Goal: Information Seeking & Learning: Learn about a topic

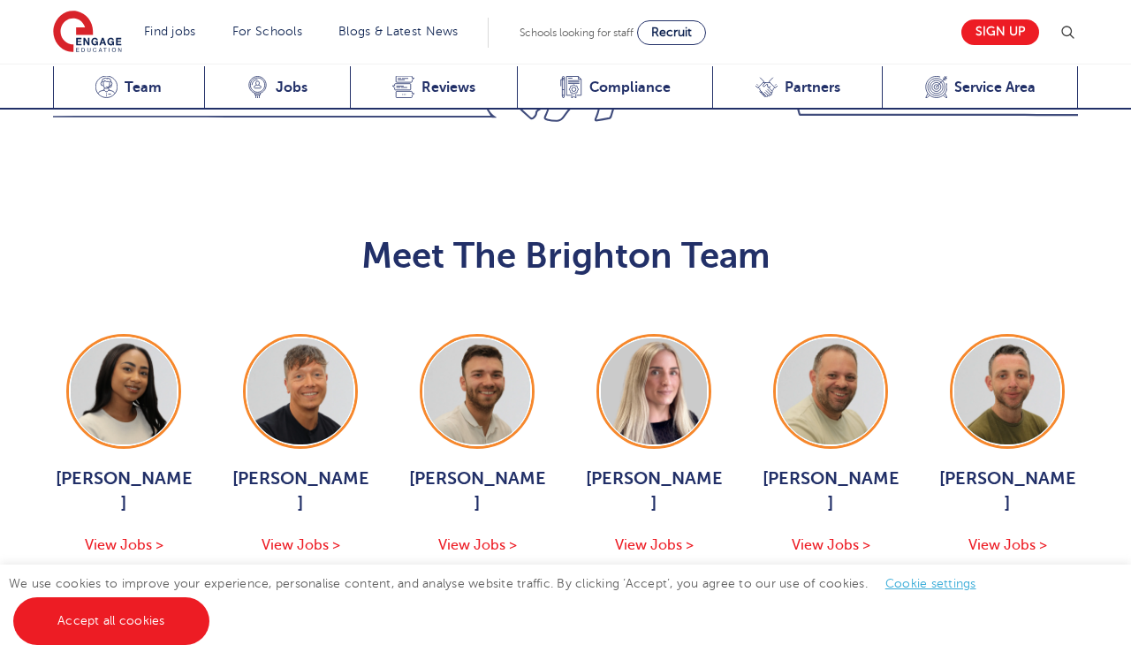
scroll to position [1740, 0]
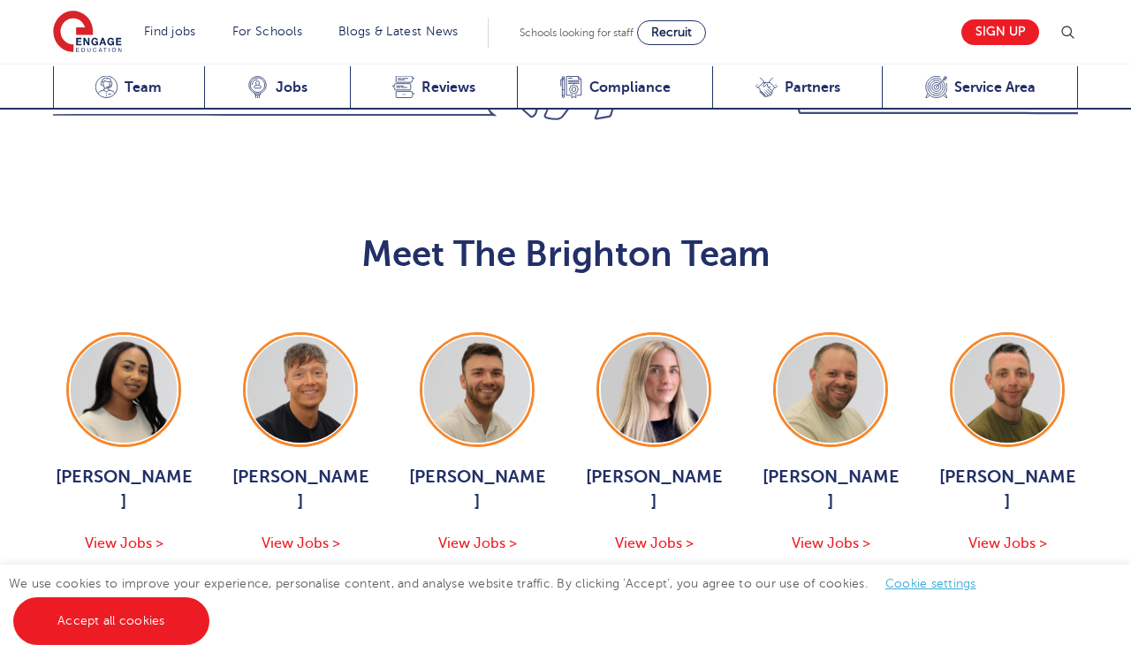
click at [669, 590] on icon "button" at bounding box center [672, 604] width 19 height 28
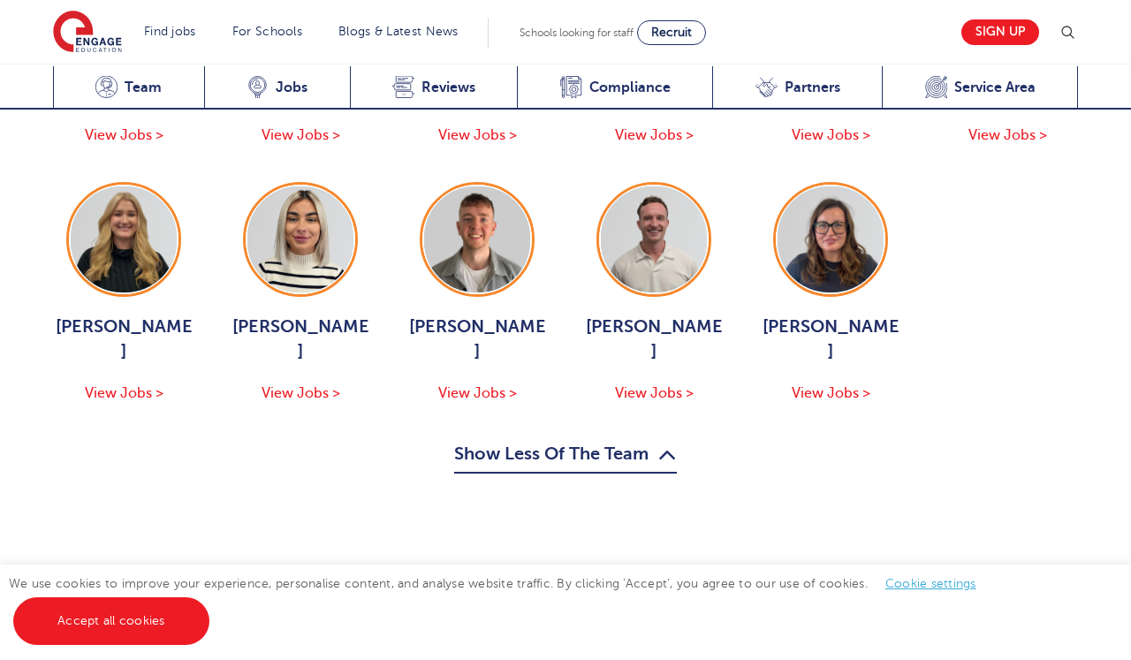
scroll to position [2144, 0]
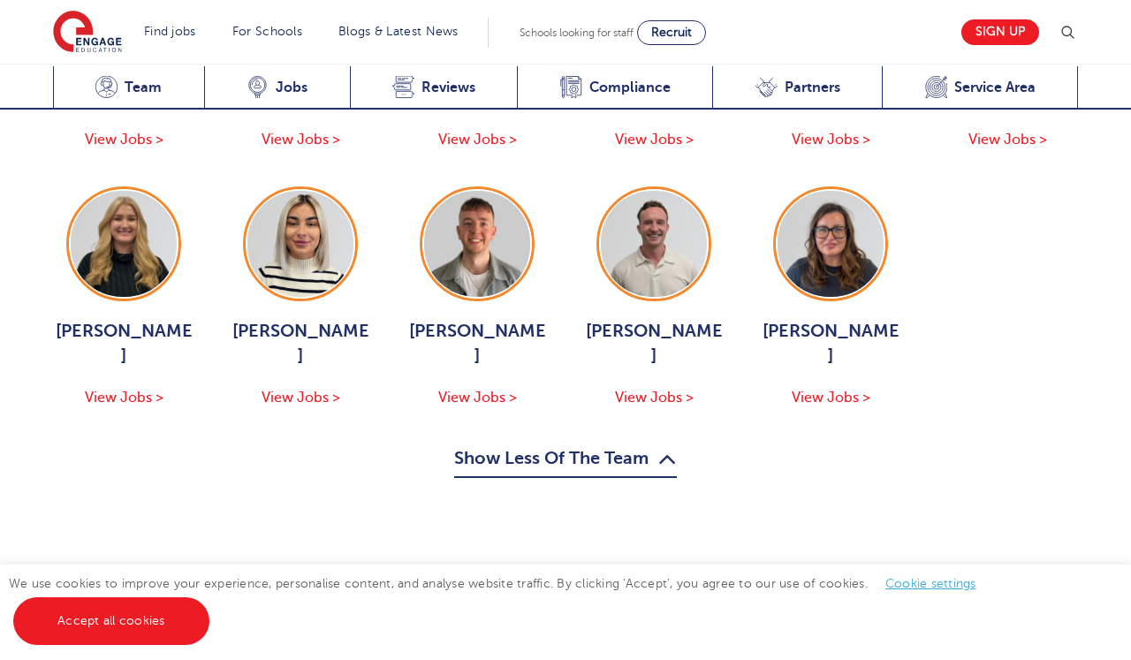
click at [142, 390] on span "View Jobs >" at bounding box center [124, 398] width 79 height 16
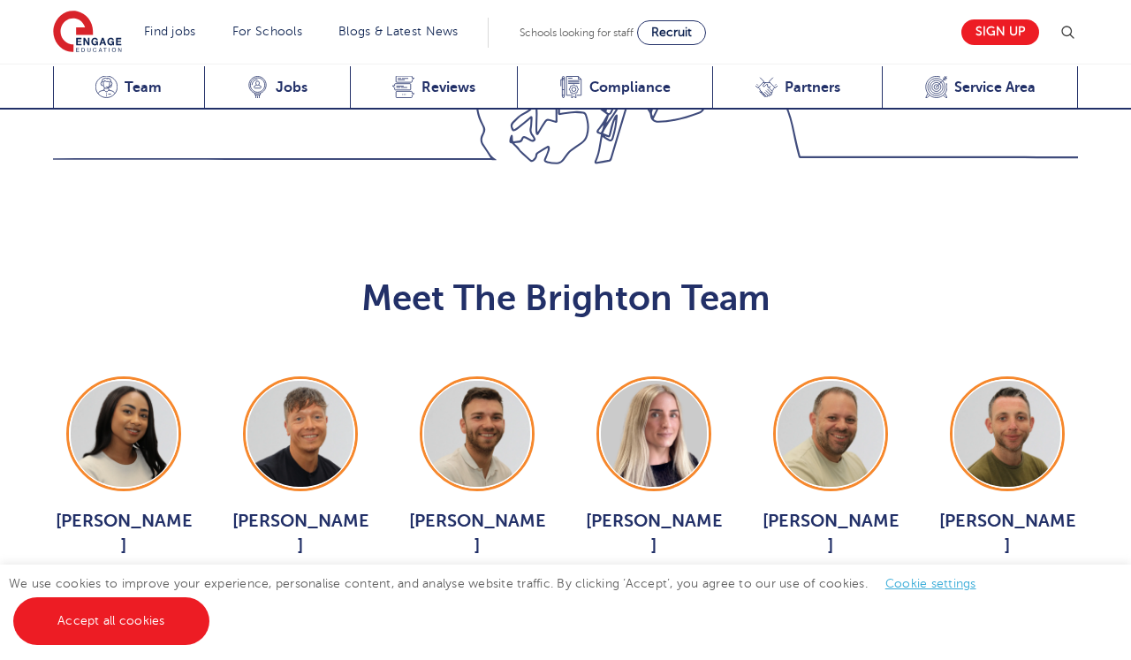
scroll to position [1704, 0]
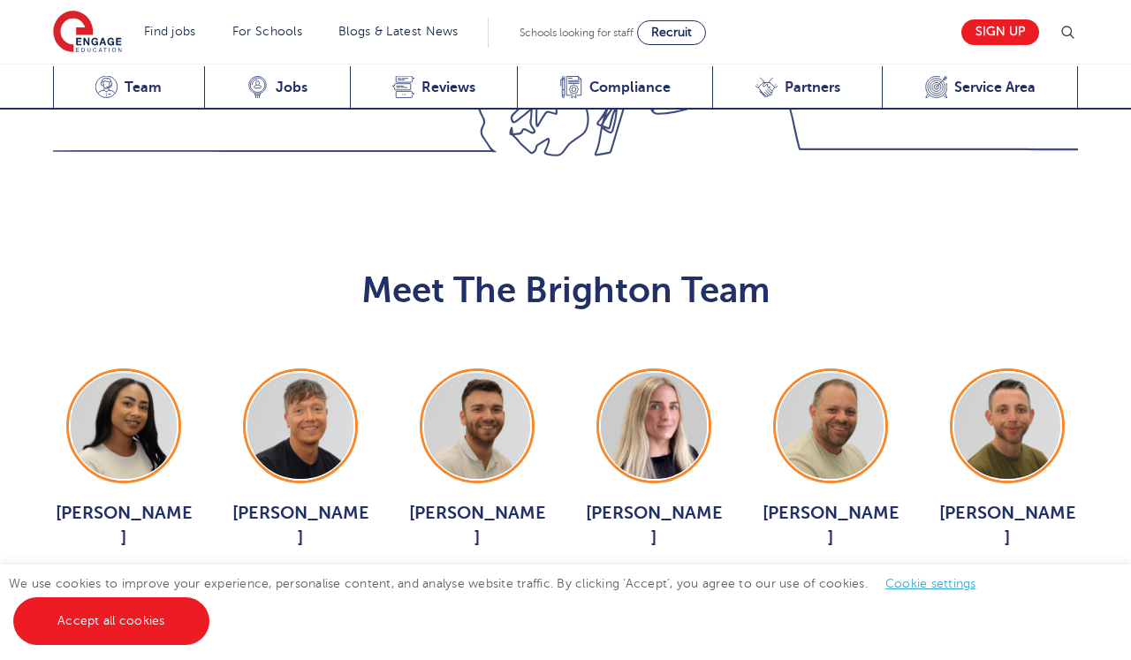
click at [642, 514] on div "Megan Parsons View Jobs >" at bounding box center [653, 546] width 141 height 90
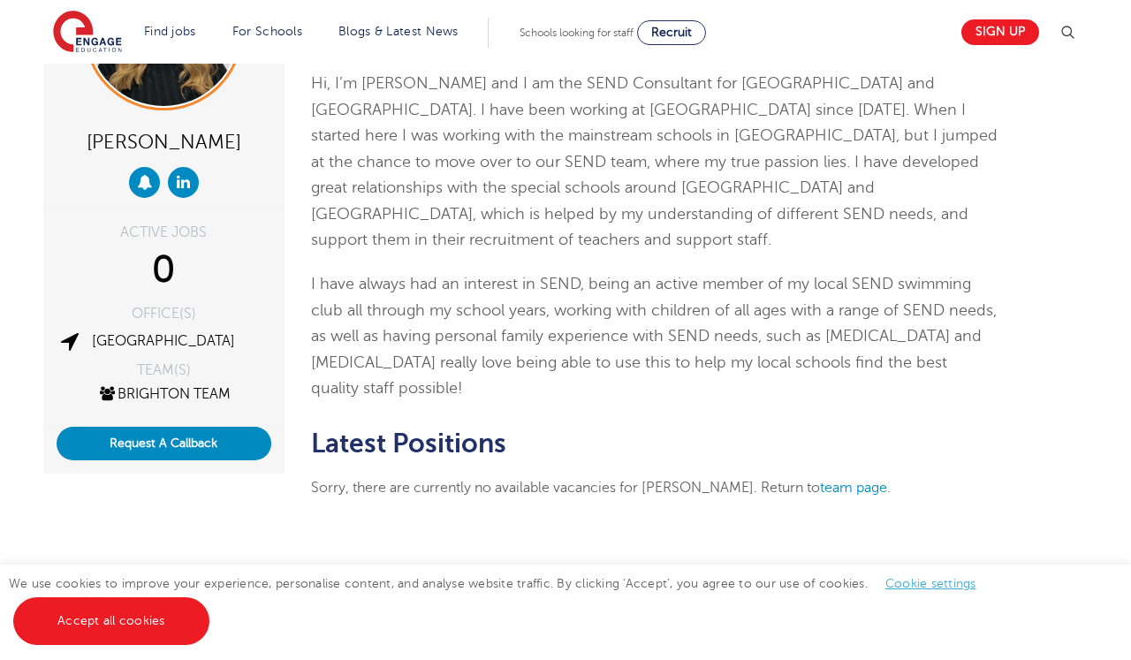
scroll to position [161, 0]
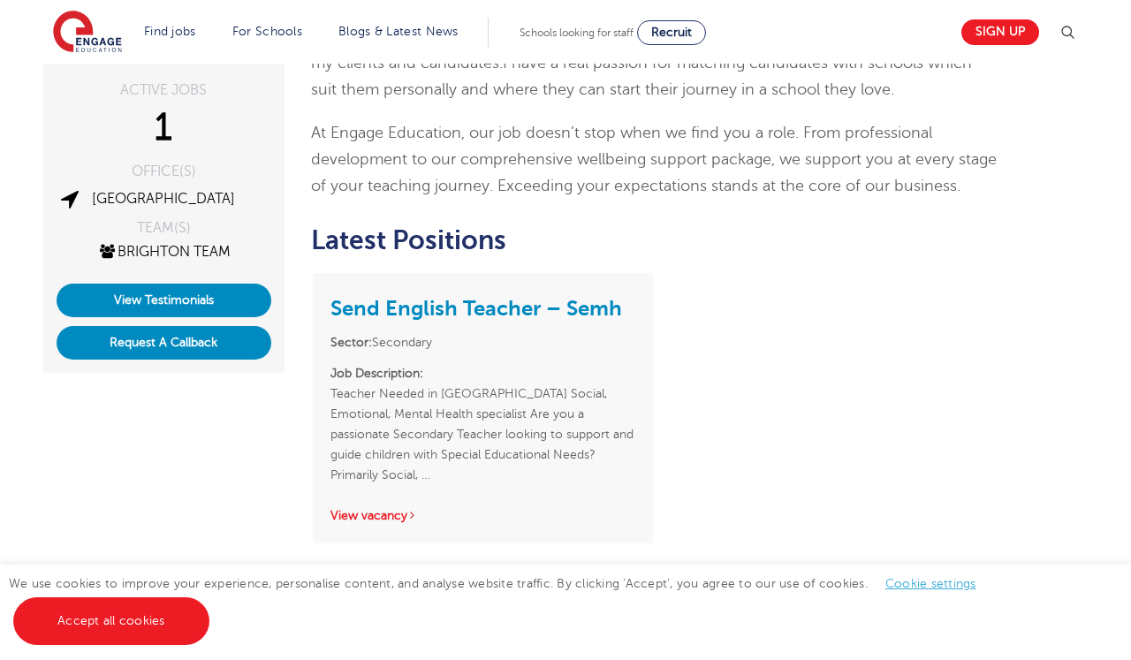
scroll to position [376, 0]
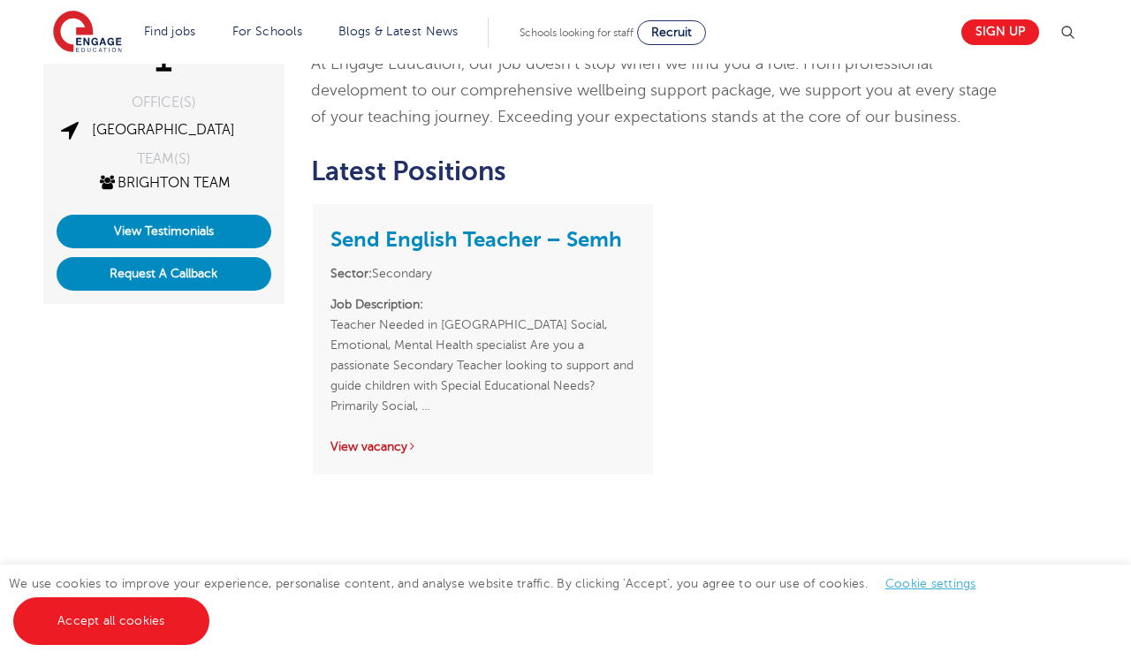
click at [405, 453] on link "View vacancy" at bounding box center [374, 446] width 87 height 13
